Goal: Information Seeking & Learning: Learn about a topic

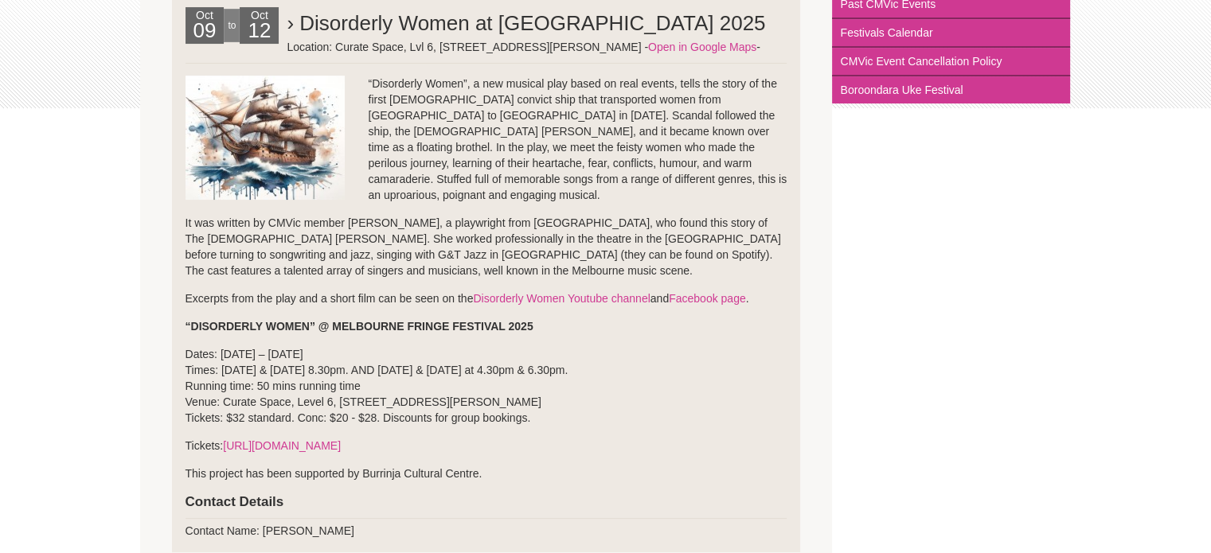
scroll to position [369, 0]
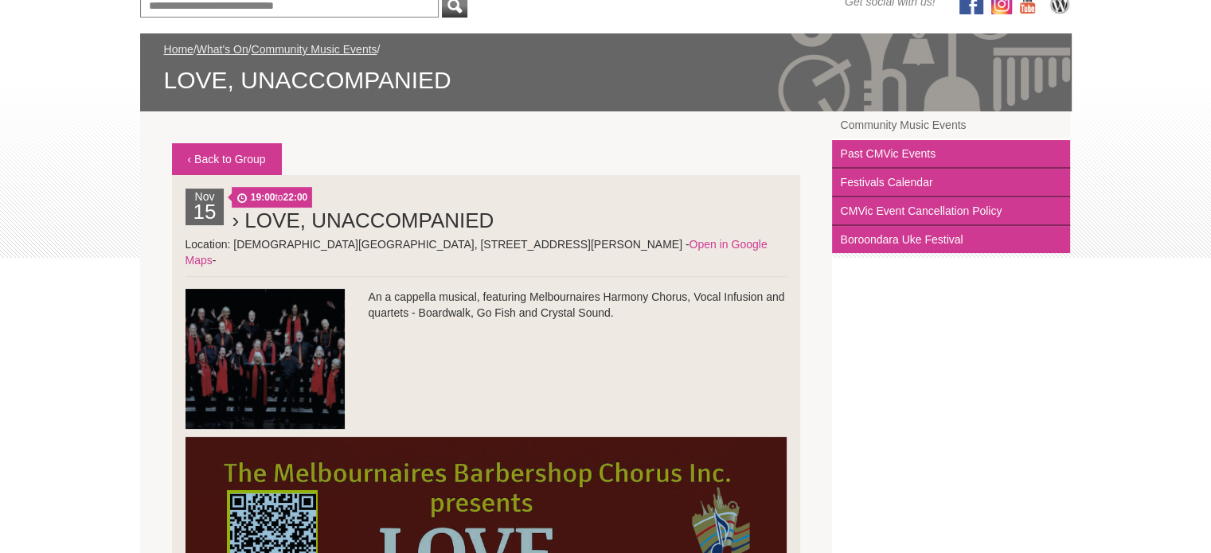
scroll to position [218, 0]
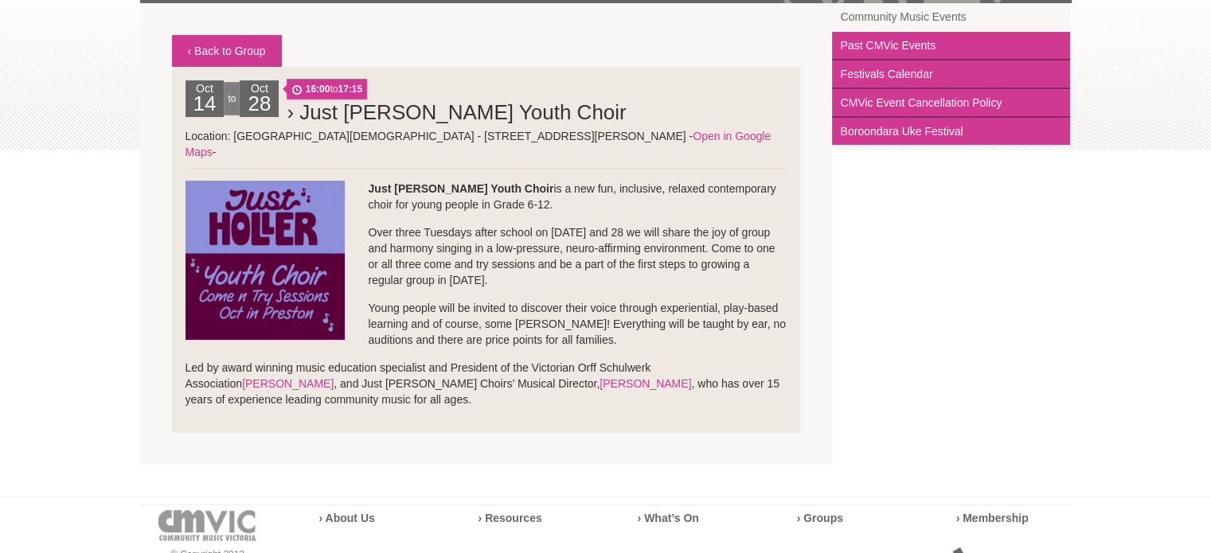
scroll to position [317, 0]
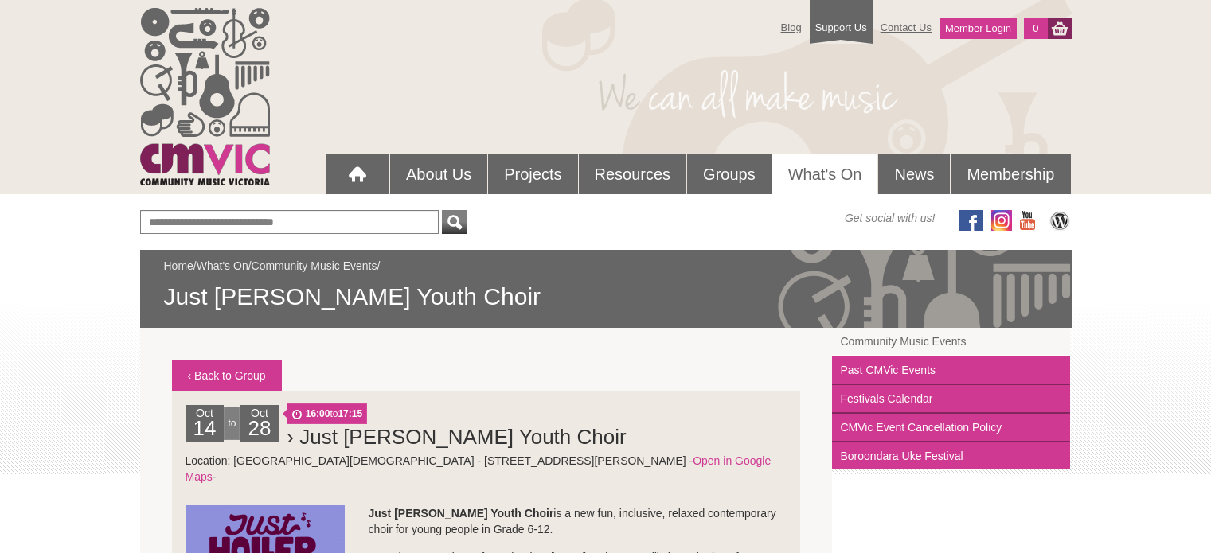
scroll to position [317, 0]
